Goal: Task Accomplishment & Management: Manage account settings

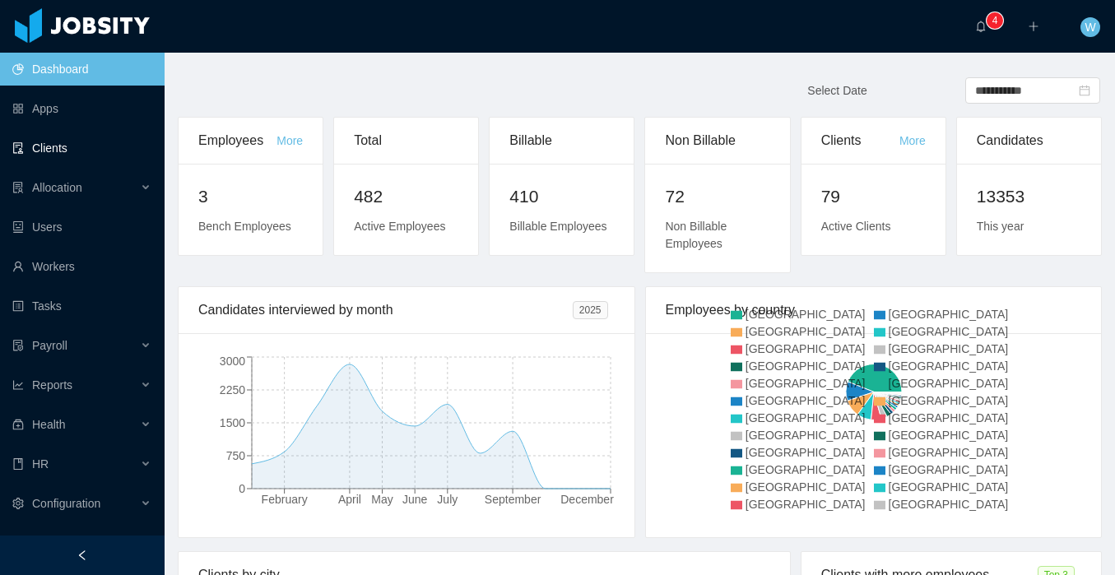
click at [91, 160] on link "Clients" at bounding box center [81, 148] width 139 height 33
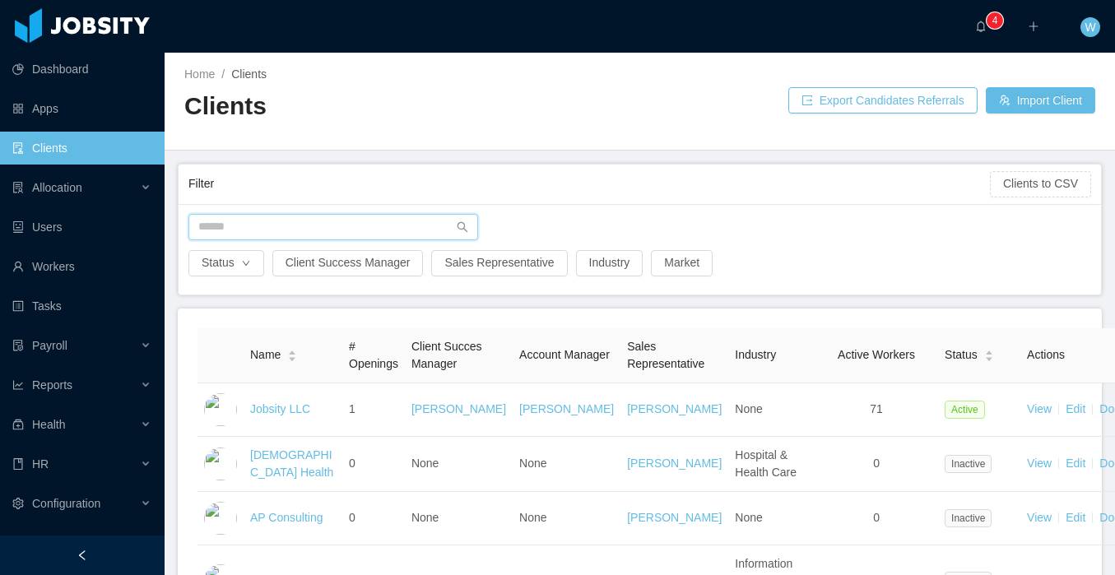
click at [284, 224] on input "text" at bounding box center [333, 227] width 290 height 26
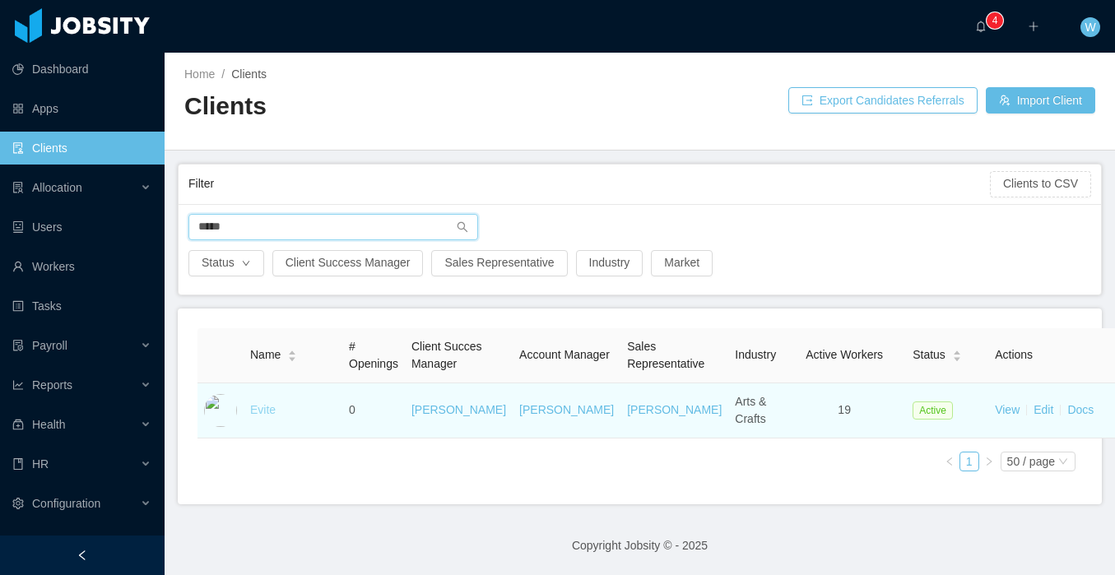
type input "*****"
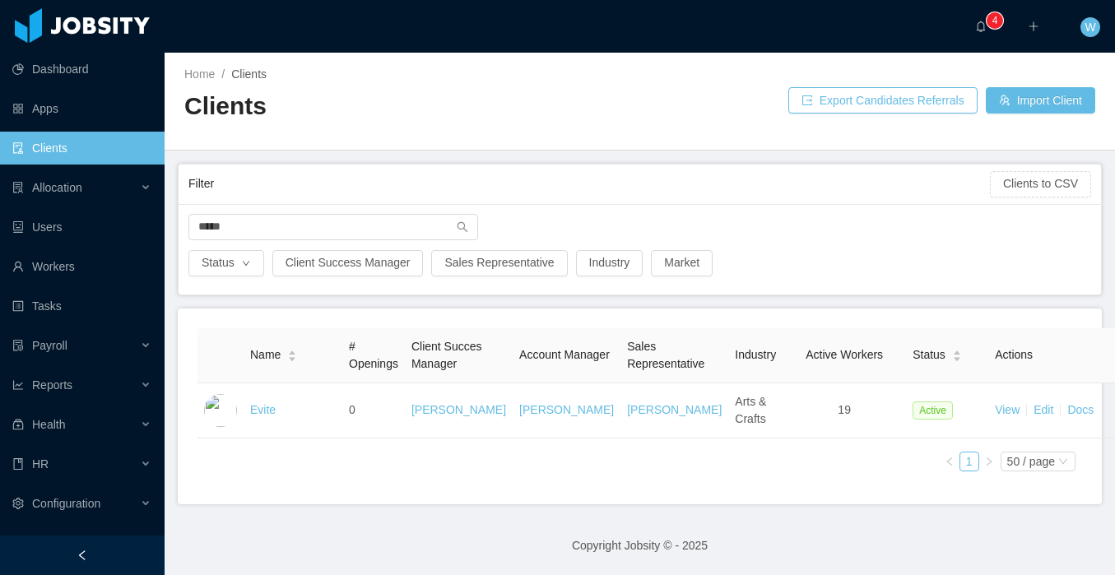
click at [267, 416] on link "Evite" at bounding box center [263, 409] width 26 height 13
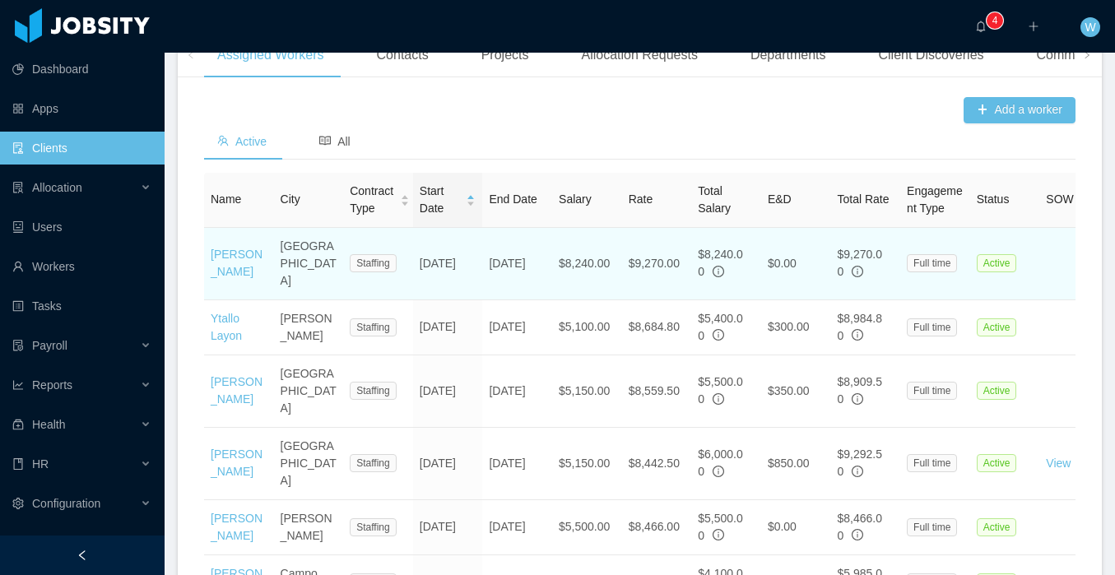
scroll to position [540, 0]
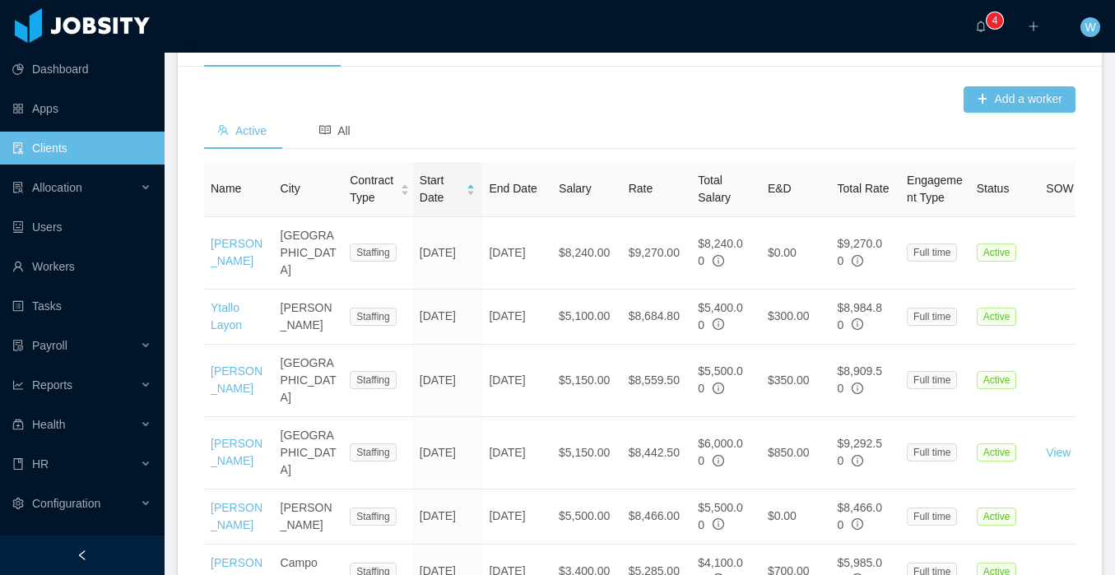
click at [778, 67] on div "Departments" at bounding box center [788, 44] width 102 height 46
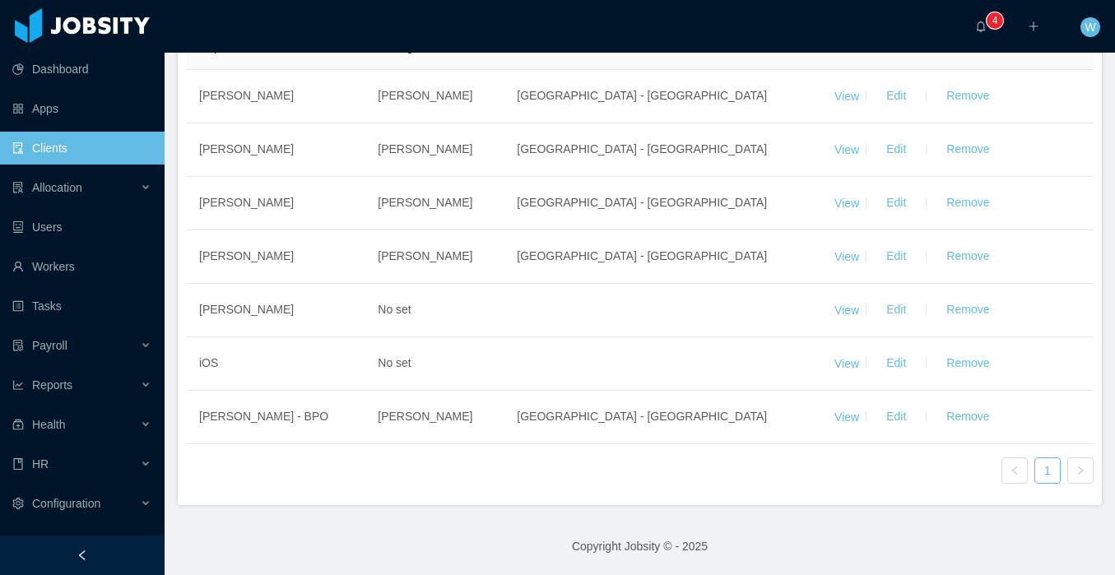
scroll to position [705, 0]
click at [900, 253] on button "Edit" at bounding box center [896, 257] width 46 height 26
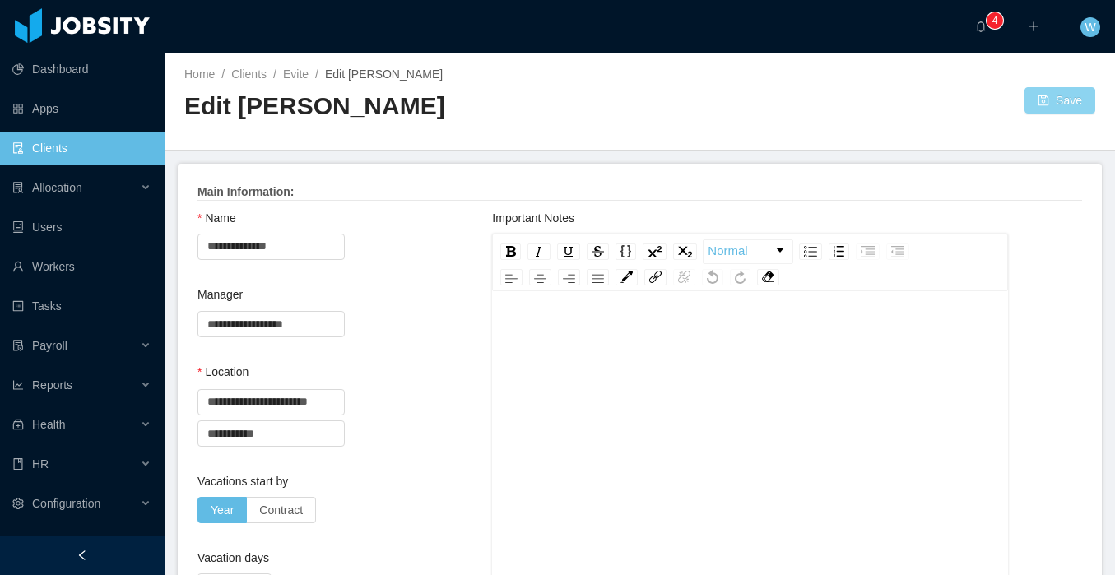
click at [1074, 105] on button "Save" at bounding box center [1059, 100] width 71 height 26
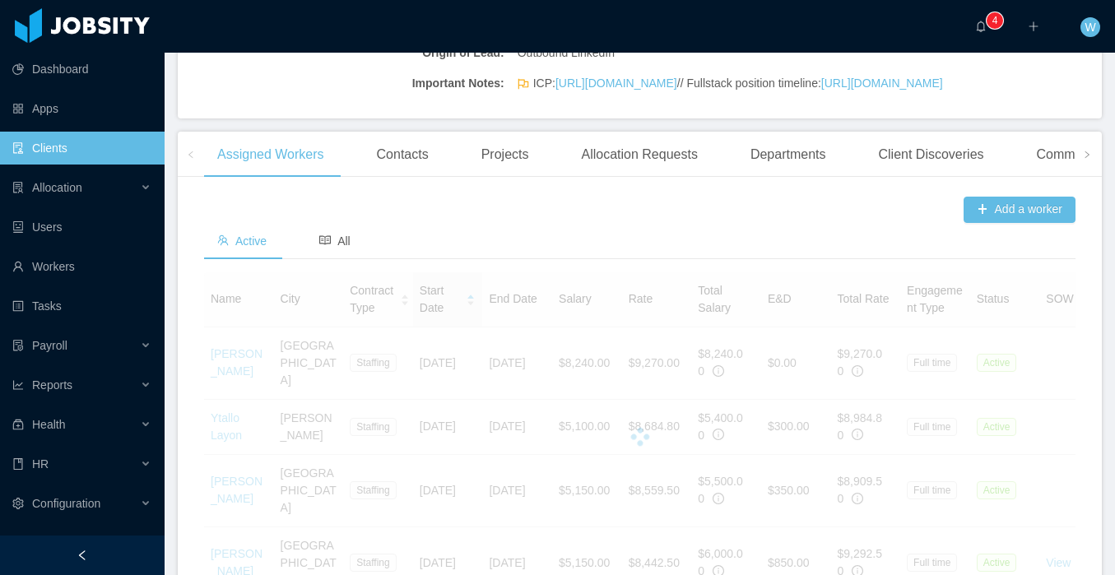
scroll to position [437, 0]
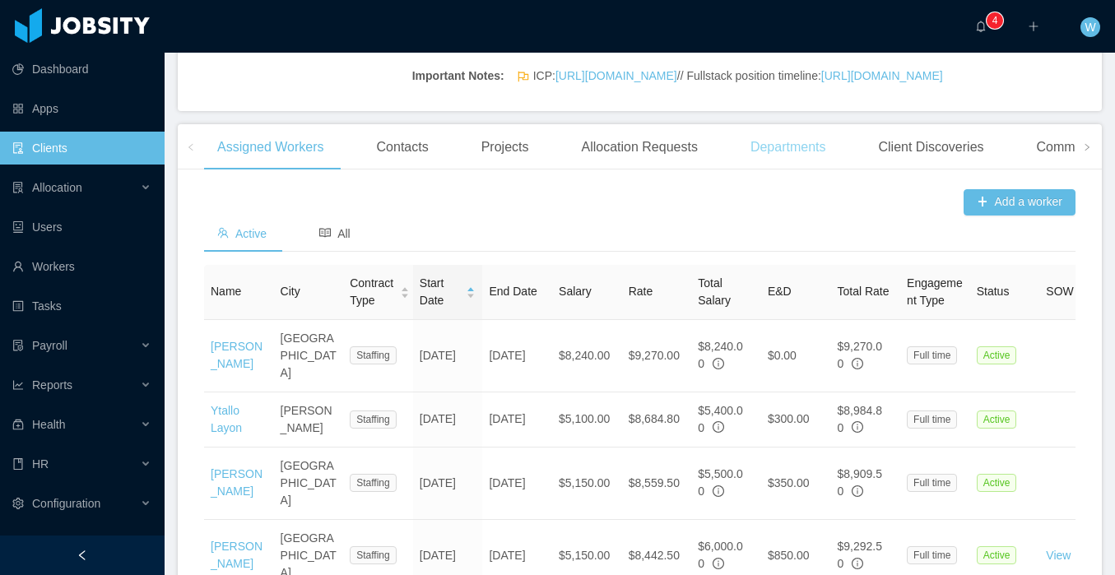
click at [816, 170] on div "Departments" at bounding box center [788, 147] width 102 height 46
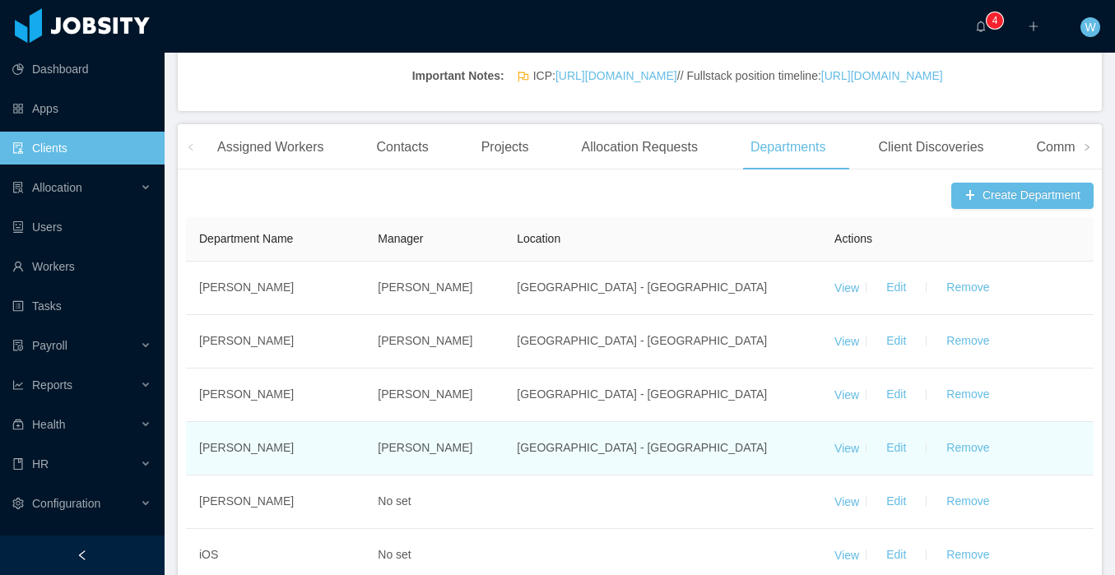
click at [862, 476] on td "View Edit Remove" at bounding box center [957, 448] width 272 height 53
click at [855, 454] on link "View" at bounding box center [846, 447] width 25 height 13
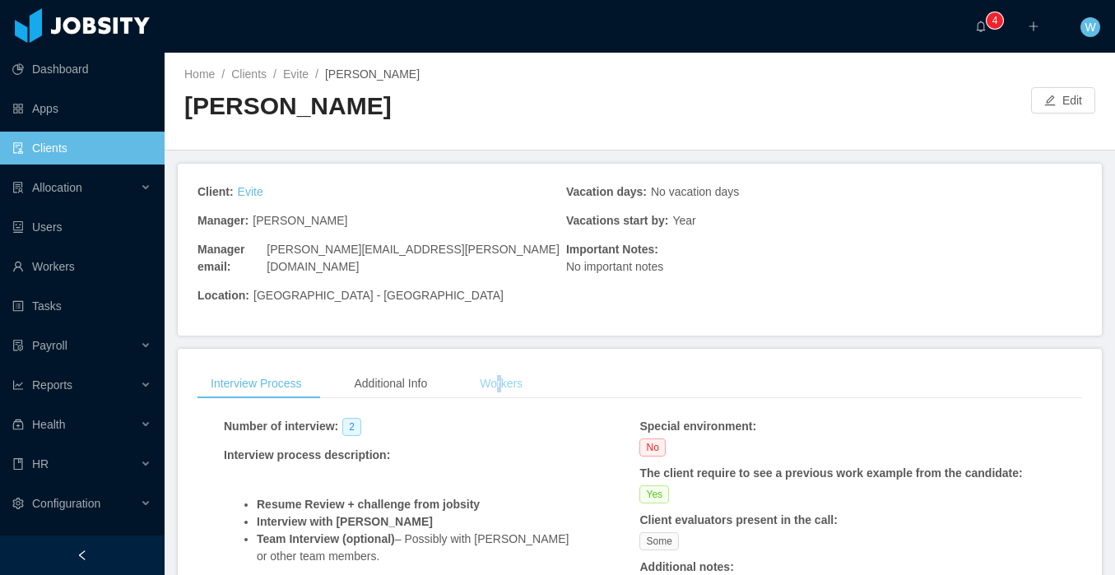
click at [510, 369] on div "Workers" at bounding box center [501, 384] width 69 height 30
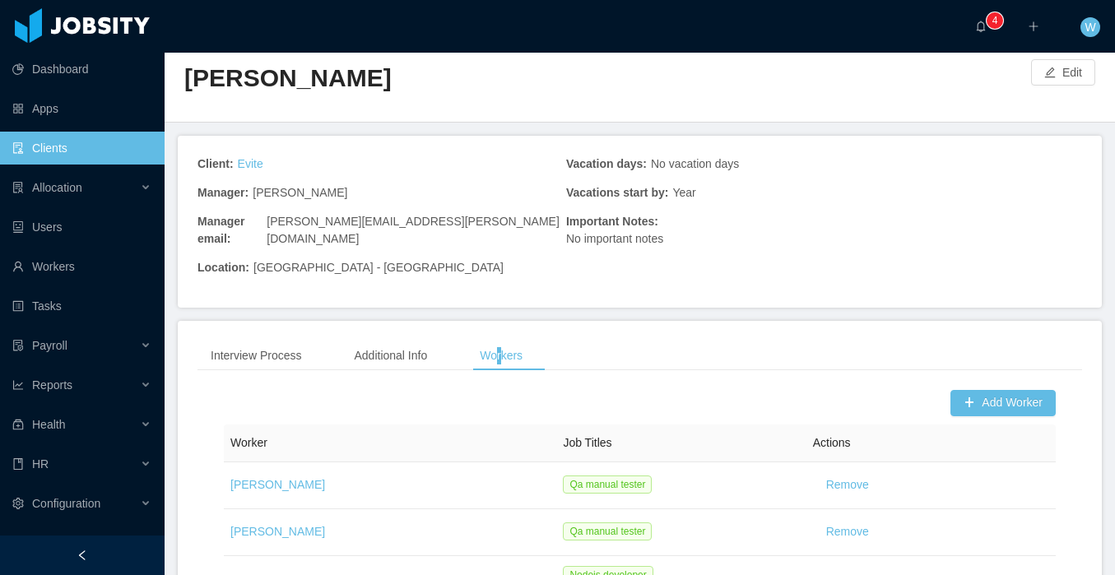
scroll to position [39, 0]
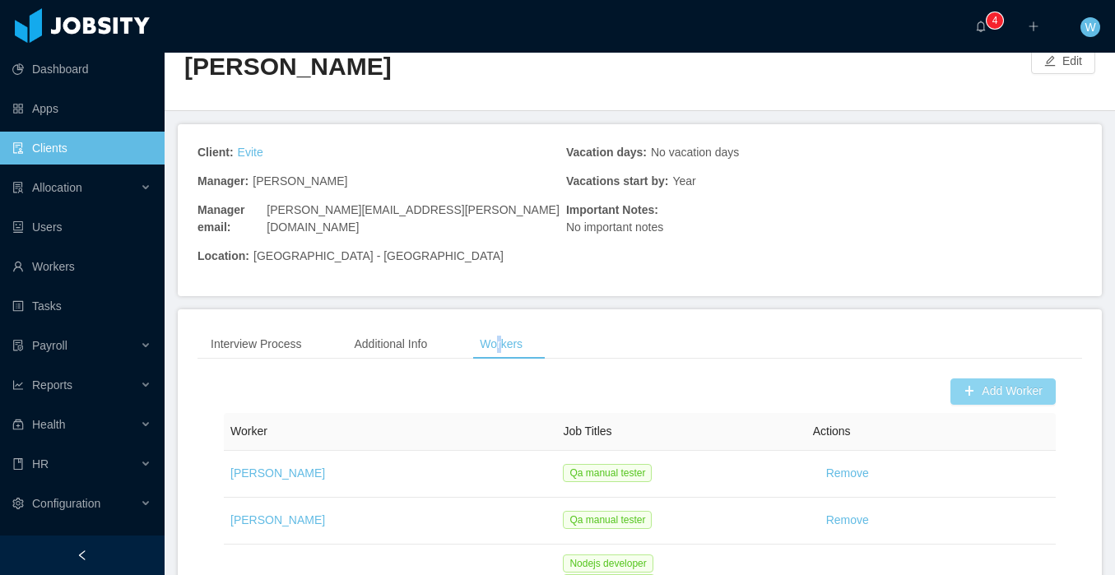
click at [965, 379] on button "Add Worker" at bounding box center [1002, 392] width 105 height 26
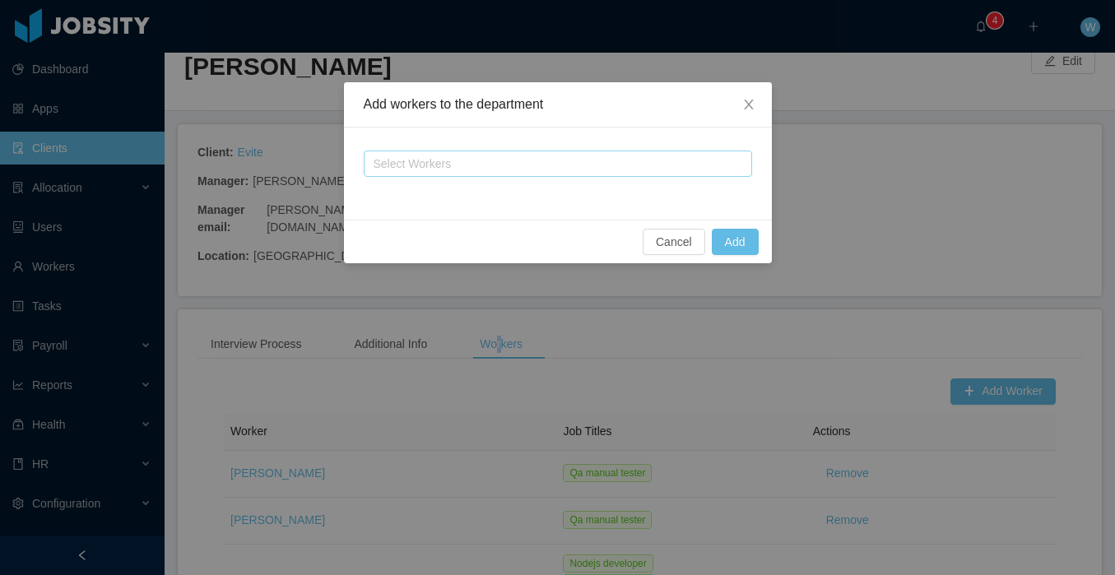
click at [434, 165] on div "Select Workers" at bounding box center [551, 164] width 354 height 16
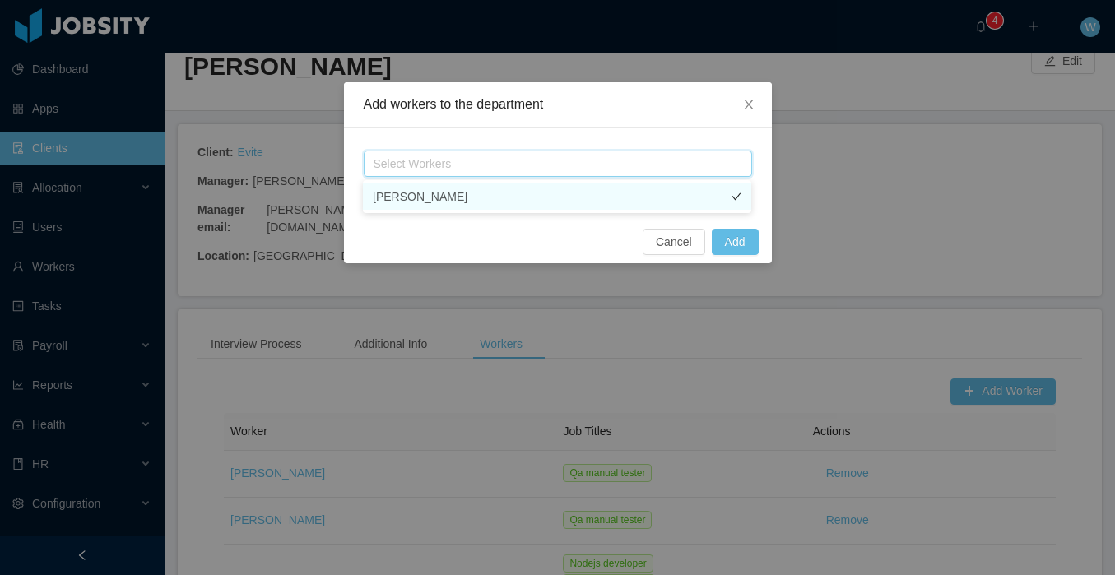
click at [452, 195] on li "[PERSON_NAME]" at bounding box center [557, 197] width 388 height 26
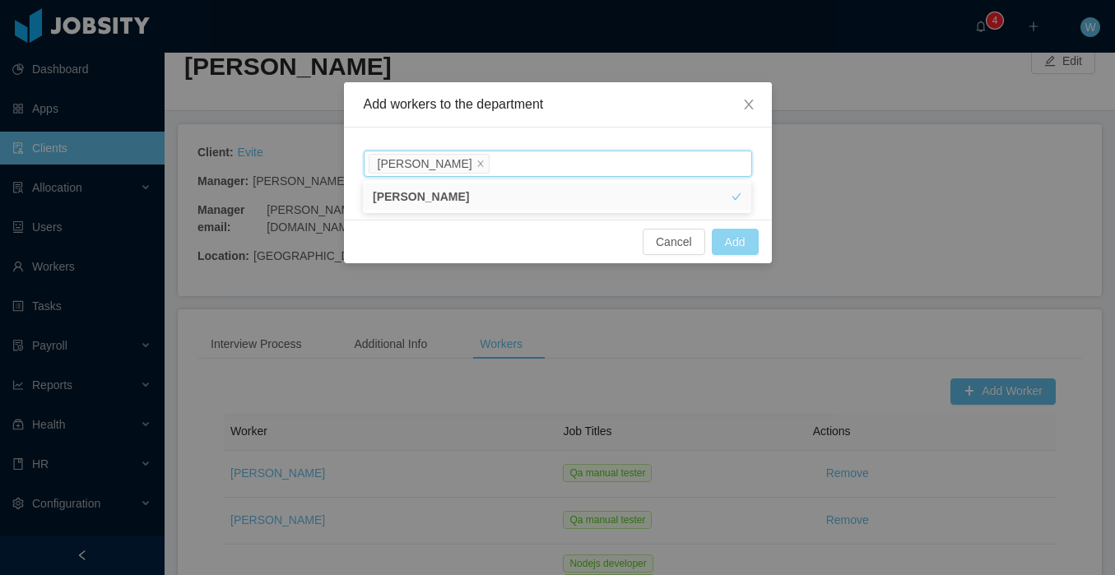
click at [732, 236] on button "Add" at bounding box center [735, 242] width 47 height 26
